Goal: Task Accomplishment & Management: Use online tool/utility

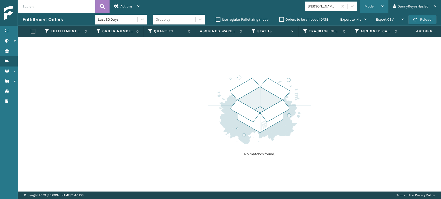
click at [370, 8] on span "Mode" at bounding box center [368, 6] width 9 height 4
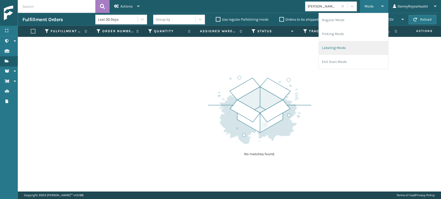
click at [353, 45] on li "Labeling Mode" at bounding box center [353, 48] width 69 height 14
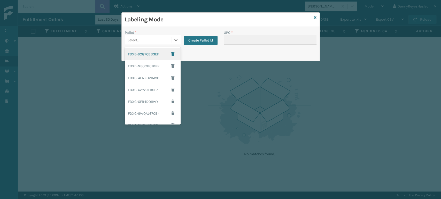
click at [169, 41] on div "Select..." at bounding box center [148, 40] width 46 height 9
click at [154, 79] on div "FDXG-4ERZOVIMV8" at bounding box center [153, 78] width 56 height 12
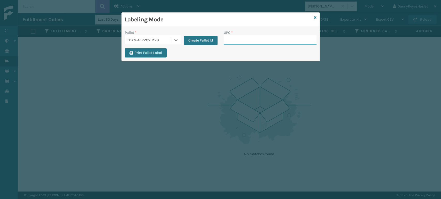
click at [226, 40] on input "UPC *" at bounding box center [270, 39] width 93 height 9
type input "8409851"
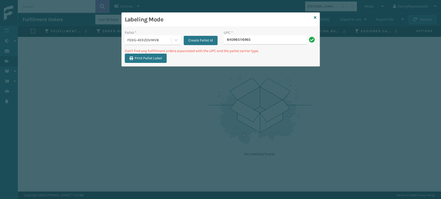
click at [259, 38] on input "840985116965" at bounding box center [265, 39] width 83 height 9
type input "MIL-HK612-6"
click at [259, 38] on input "840985121655" at bounding box center [265, 39] width 83 height 9
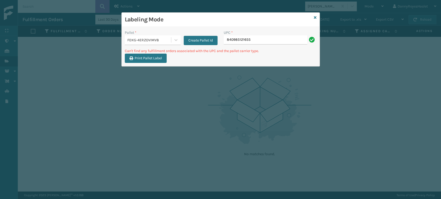
click at [259, 38] on input "840985121655" at bounding box center [265, 39] width 83 height 9
type input "m"
type input "MIL-TRI-6-T"
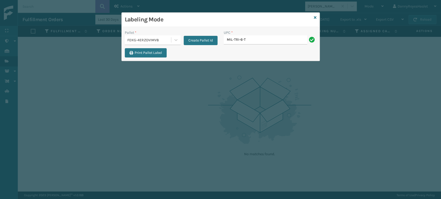
click at [255, 39] on input "MIL-TRI-6-T" at bounding box center [265, 39] width 83 height 9
type input "MIL-TRI-6-T"
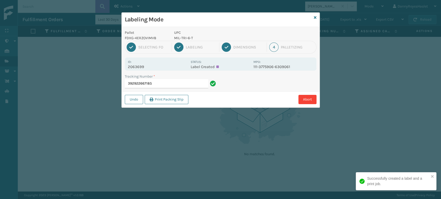
click at [255, 78] on div "Labeling Mode Pallet FDXG-4ERZOVIMV8 UPC MIL-TRI-6-T 1 Selecting FO 2 Labeling …" at bounding box center [220, 99] width 441 height 199
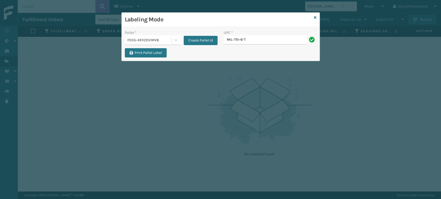
type input "MIL-TRI-6-T"
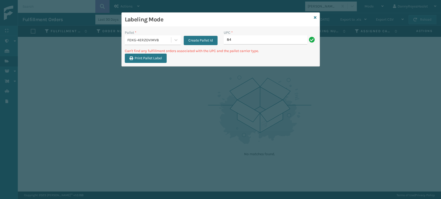
type input "8"
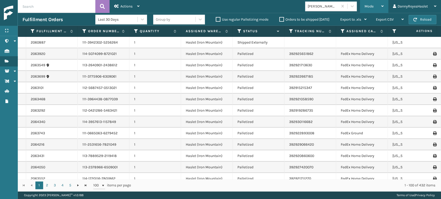
click at [376, 3] on div "Mode" at bounding box center [373, 6] width 19 height 13
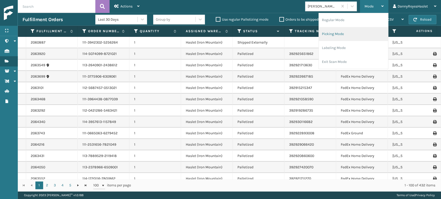
click at [350, 35] on li "Picking Mode" at bounding box center [353, 34] width 69 height 14
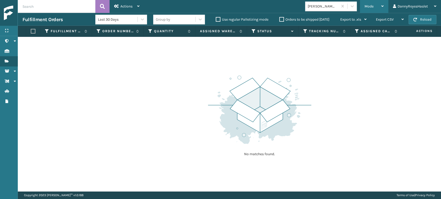
click at [374, 3] on div "Mode" at bounding box center [373, 6] width 19 height 13
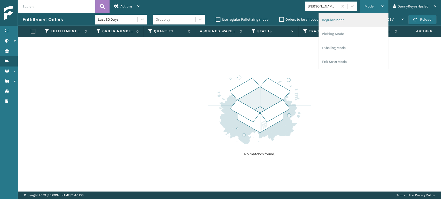
click at [362, 24] on li "Regular Mode" at bounding box center [353, 20] width 69 height 14
